Goal: Find specific page/section: Find specific page/section

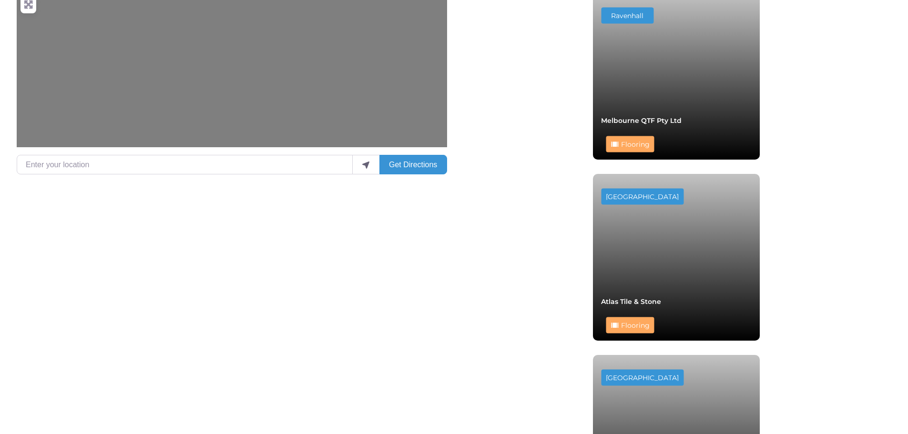
scroll to position [405, 0]
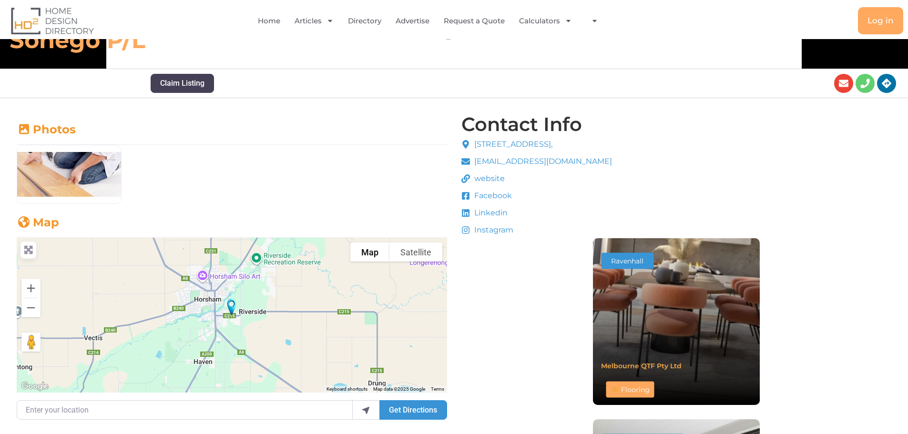
scroll to position [334, 0]
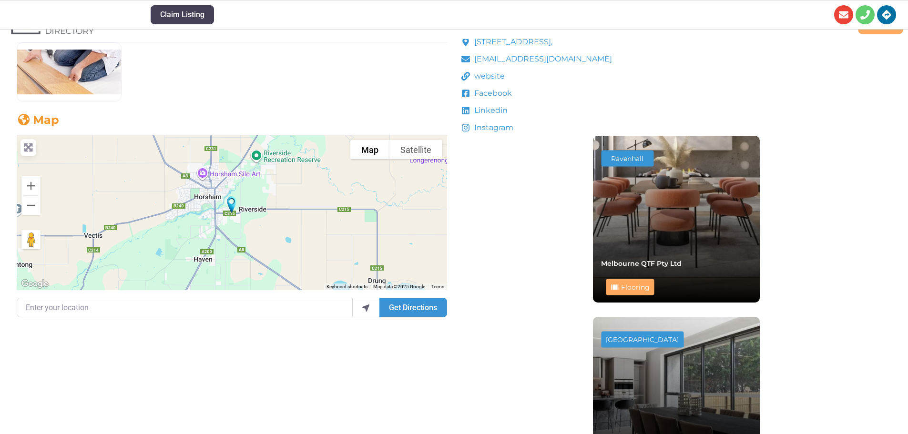
click at [232, 206] on img "Sonego P/L" at bounding box center [231, 205] width 17 height 24
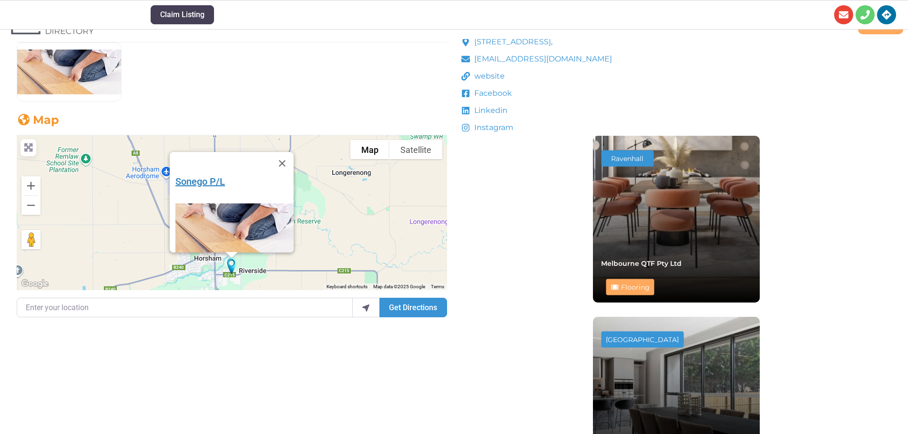
click at [190, 180] on link "Sonego P/L" at bounding box center [200, 181] width 50 height 11
